Goal: Obtain resource: Download file/media

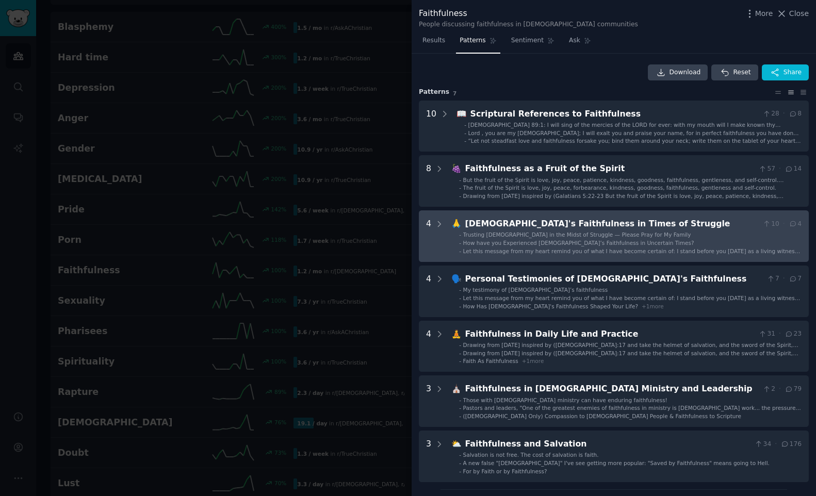
click at [562, 224] on div "[DEMOGRAPHIC_DATA]'s Faithfulness in Times of Struggle" at bounding box center [611, 224] width 293 height 13
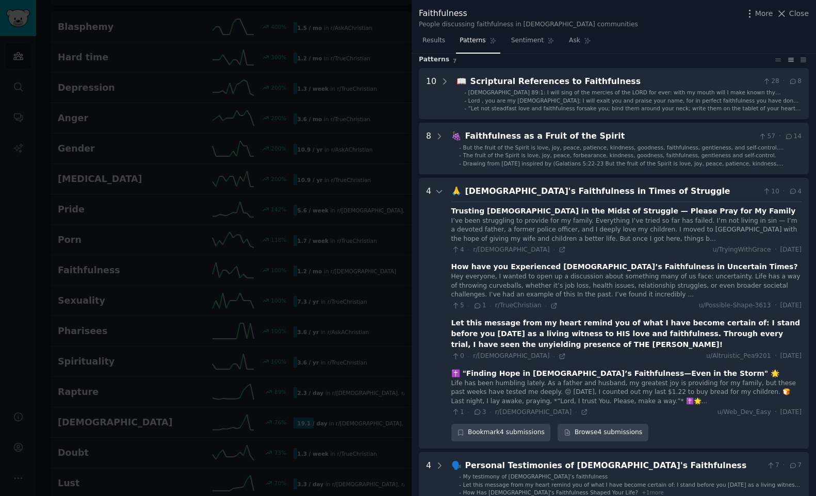
scroll to position [31, 0]
click at [559, 190] on div "[DEMOGRAPHIC_DATA]'s Faithfulness in Times of Struggle" at bounding box center [611, 192] width 293 height 13
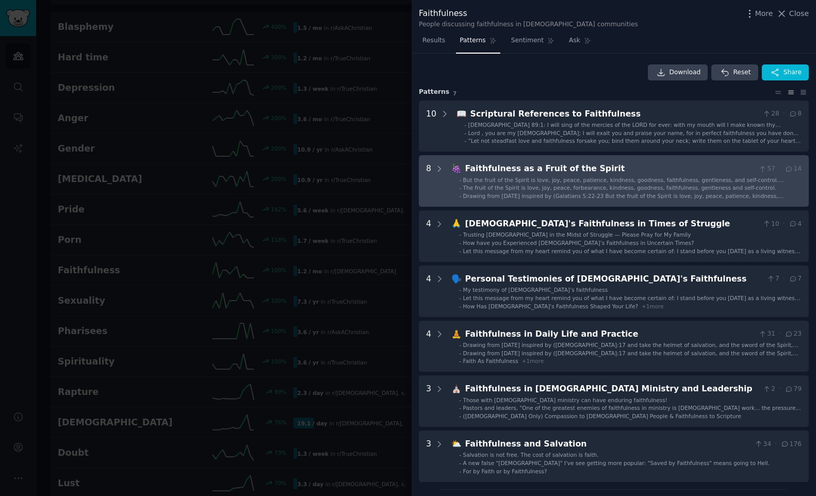
scroll to position [1, 0]
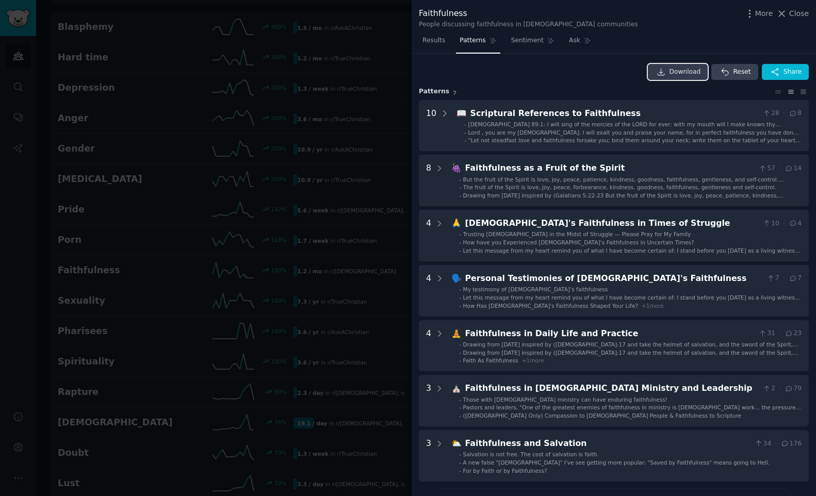
click at [669, 72] on span "Download" at bounding box center [684, 72] width 31 height 9
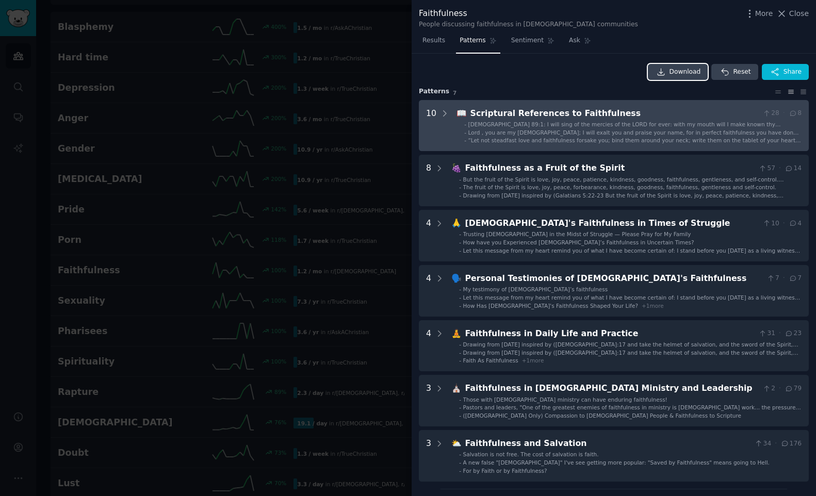
scroll to position [0, 0]
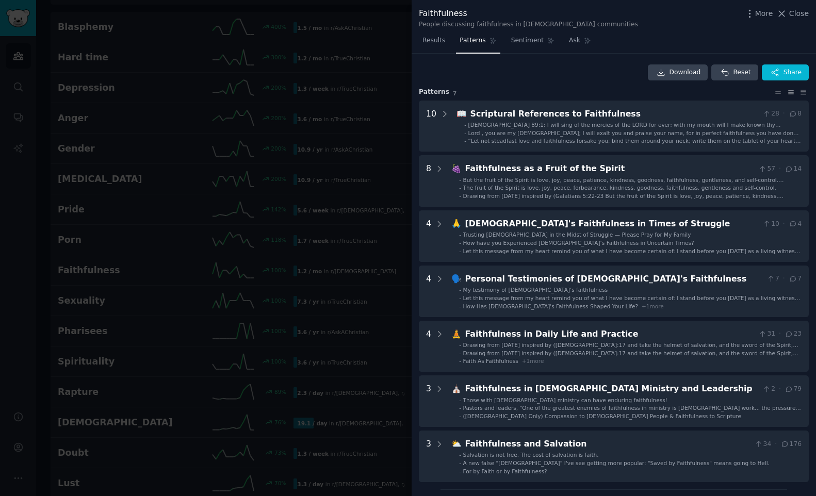
click at [260, 94] on div at bounding box center [408, 248] width 816 height 496
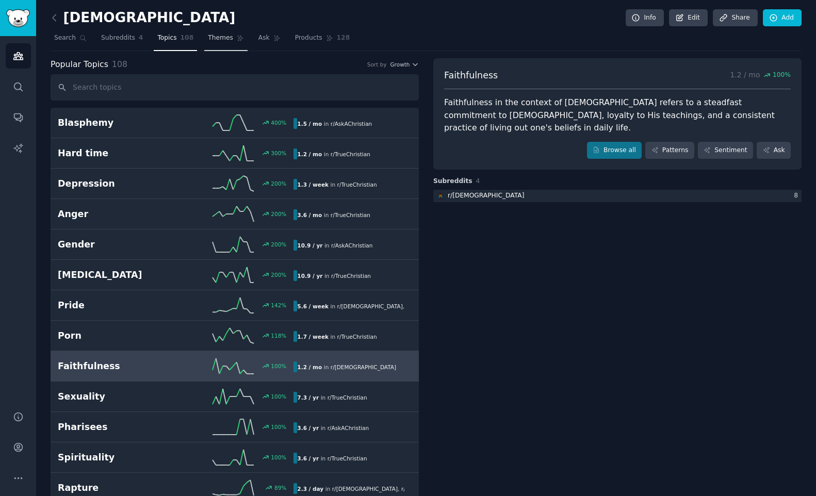
click at [227, 42] on span "Themes" at bounding box center [220, 38] width 25 height 9
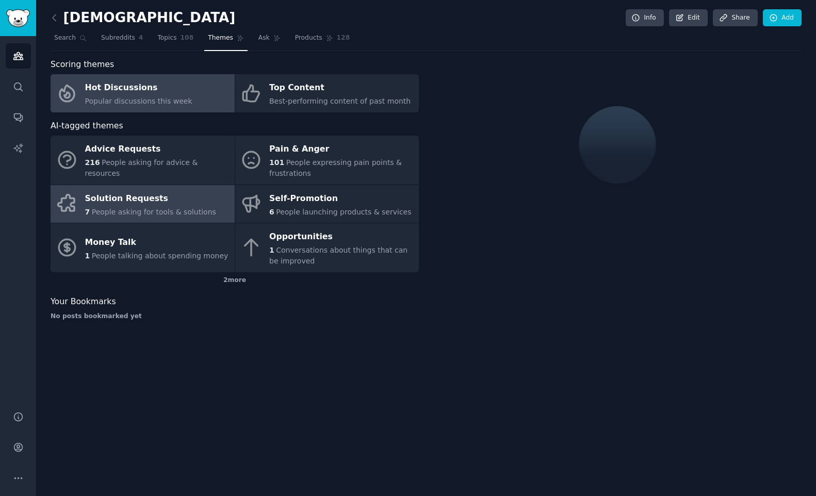
click at [140, 205] on div "Solution Requests" at bounding box center [150, 198] width 131 height 17
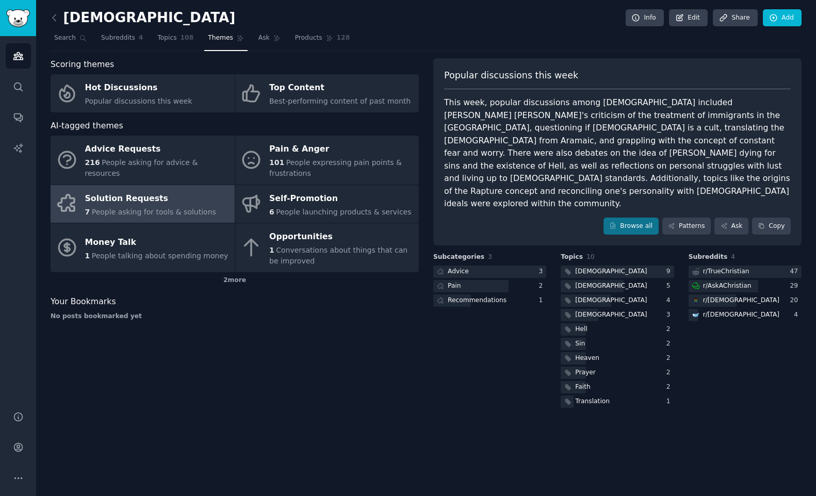
click at [131, 195] on div "Solution Requests" at bounding box center [150, 198] width 131 height 17
click at [647, 218] on link "Browse all" at bounding box center [630, 227] width 55 height 18
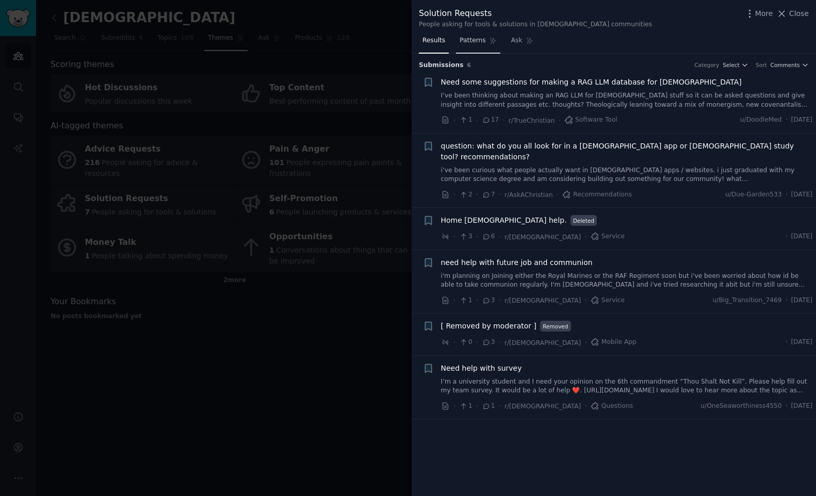
click at [476, 42] on span "Patterns" at bounding box center [472, 40] width 26 height 9
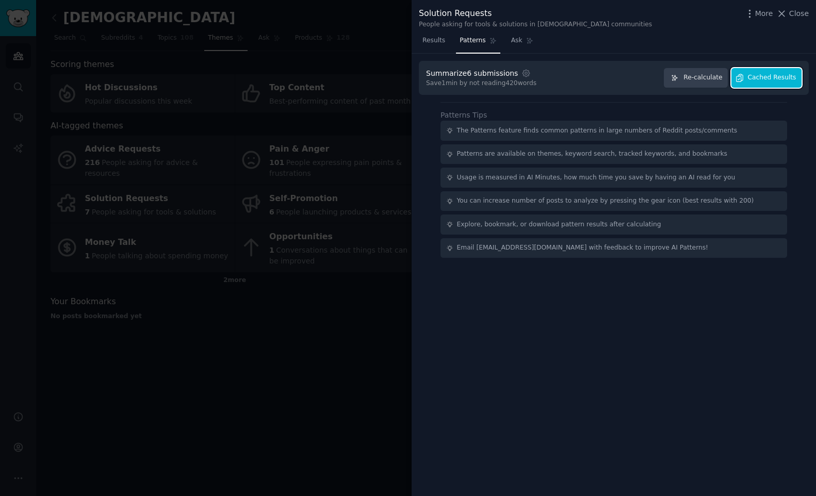
click at [771, 76] on span "Cached Results" at bounding box center [772, 77] width 48 height 9
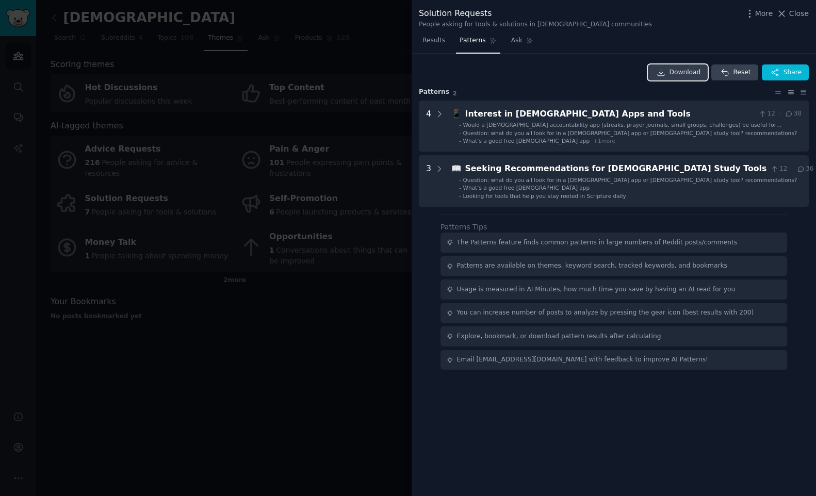
click at [678, 68] on link "Download" at bounding box center [678, 72] width 60 height 17
click at [359, 183] on div at bounding box center [408, 248] width 816 height 496
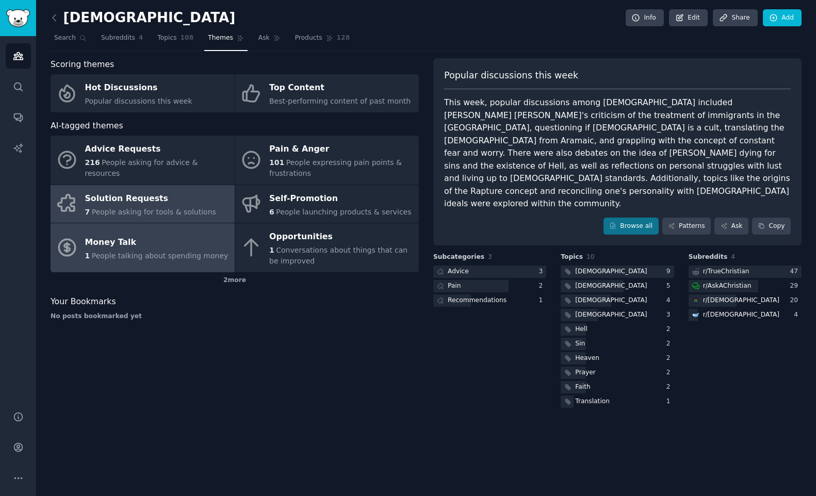
click at [116, 241] on div "Money Talk" at bounding box center [156, 242] width 143 height 17
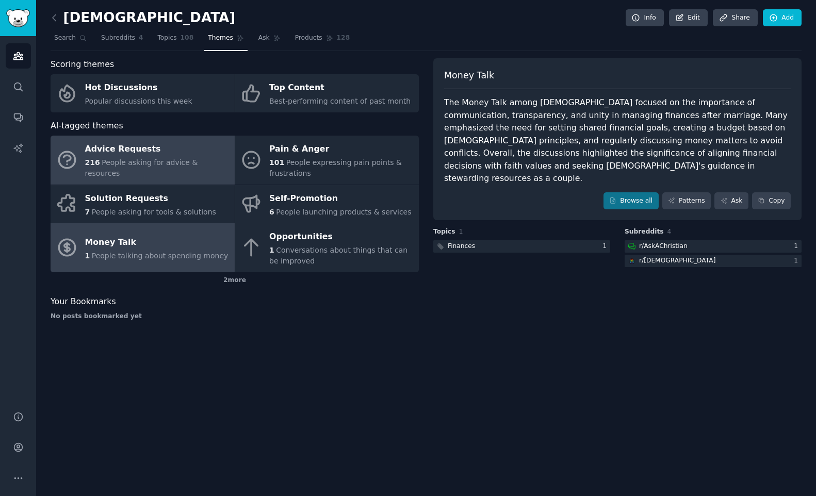
click at [146, 158] on div "Advice Requests" at bounding box center [157, 149] width 144 height 17
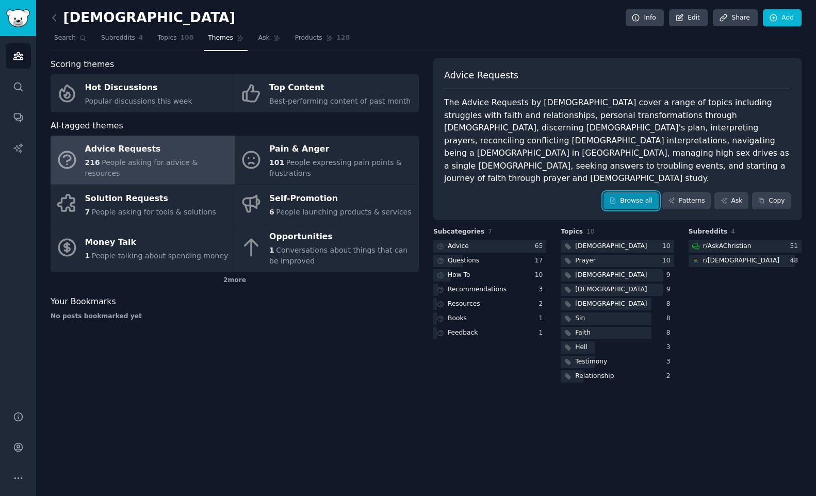
click at [637, 192] on link "Browse all" at bounding box center [630, 201] width 55 height 18
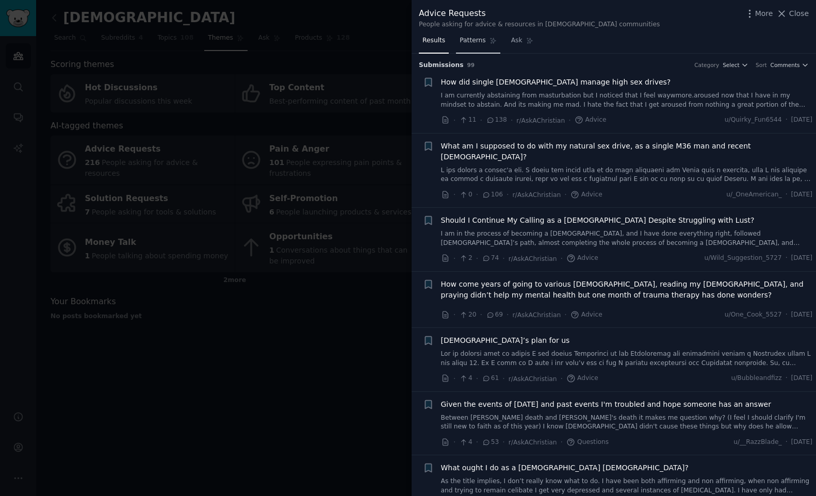
click at [472, 40] on span "Patterns" at bounding box center [472, 40] width 26 height 9
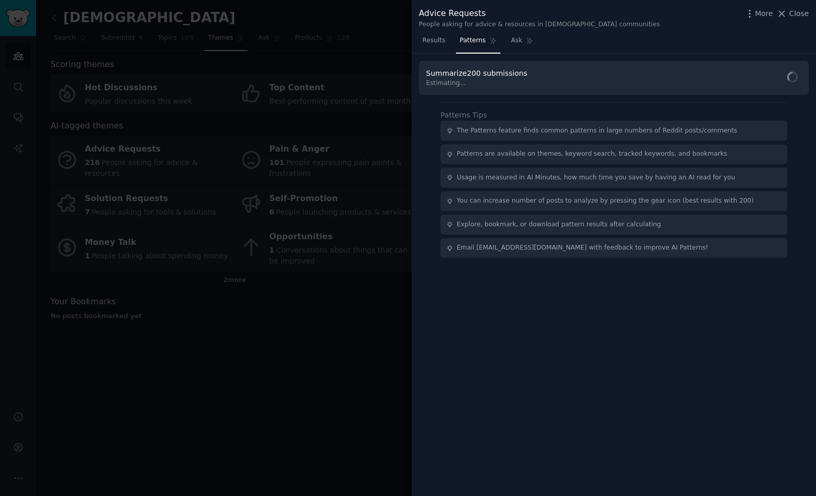
click at [525, 23] on div "People asking for advice & resources in [DEMOGRAPHIC_DATA] communities" at bounding box center [539, 24] width 241 height 9
click at [763, 79] on span "Find Patterns" at bounding box center [772, 78] width 47 height 11
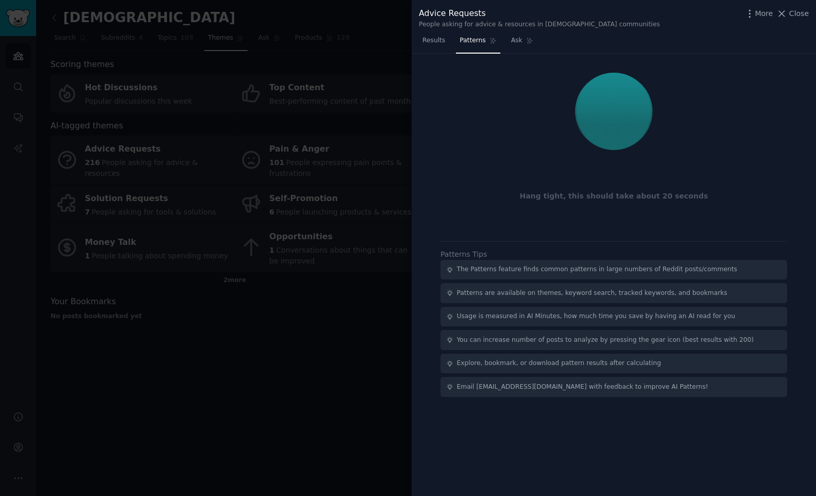
click at [654, 124] on div at bounding box center [613, 111] width 375 height 87
click at [760, 122] on div at bounding box center [613, 111] width 375 height 87
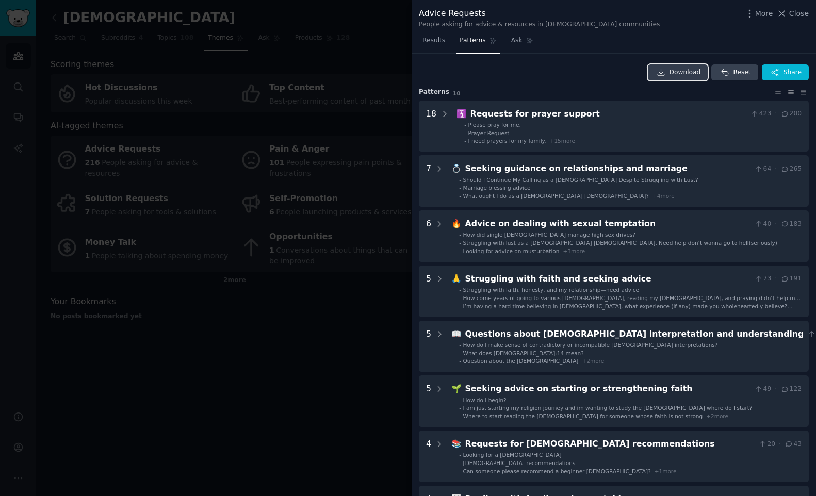
click at [681, 72] on span "Download" at bounding box center [684, 72] width 31 height 9
click at [299, 187] on div at bounding box center [408, 248] width 816 height 496
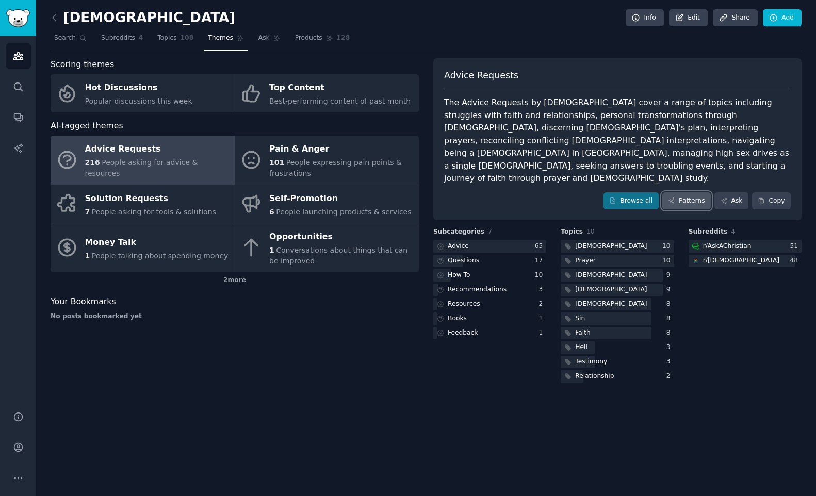
click at [677, 192] on link "Patterns" at bounding box center [686, 201] width 48 height 18
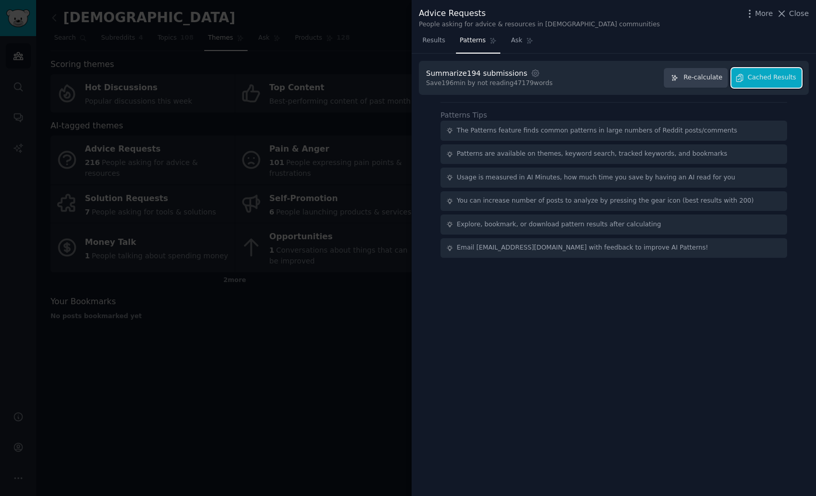
click at [761, 79] on span "Cached Results" at bounding box center [772, 77] width 48 height 9
